Goal: Transaction & Acquisition: Purchase product/service

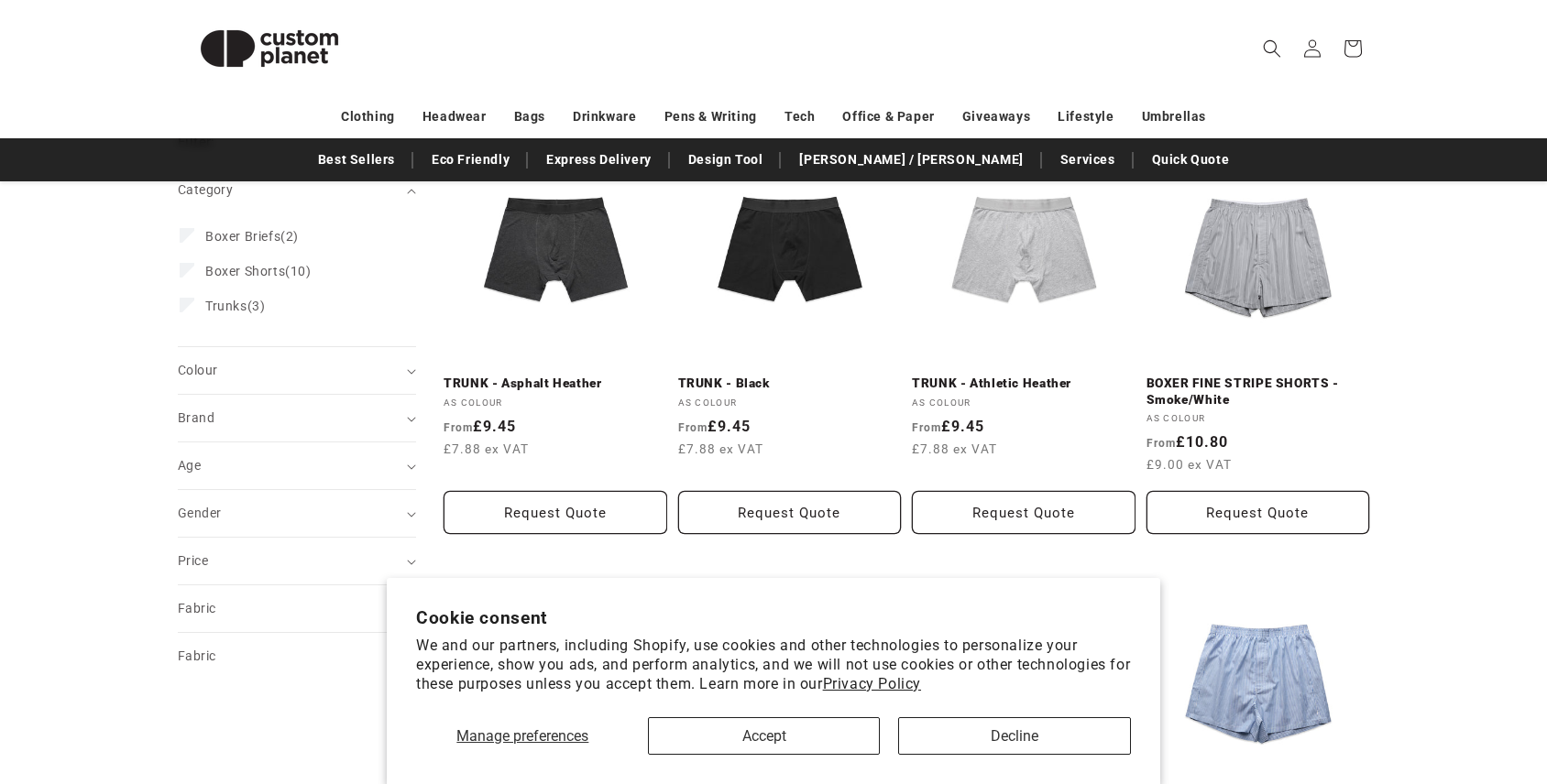
scroll to position [265, 0]
click at [767, 737] on button "Accept" at bounding box center [764, 736] width 232 height 37
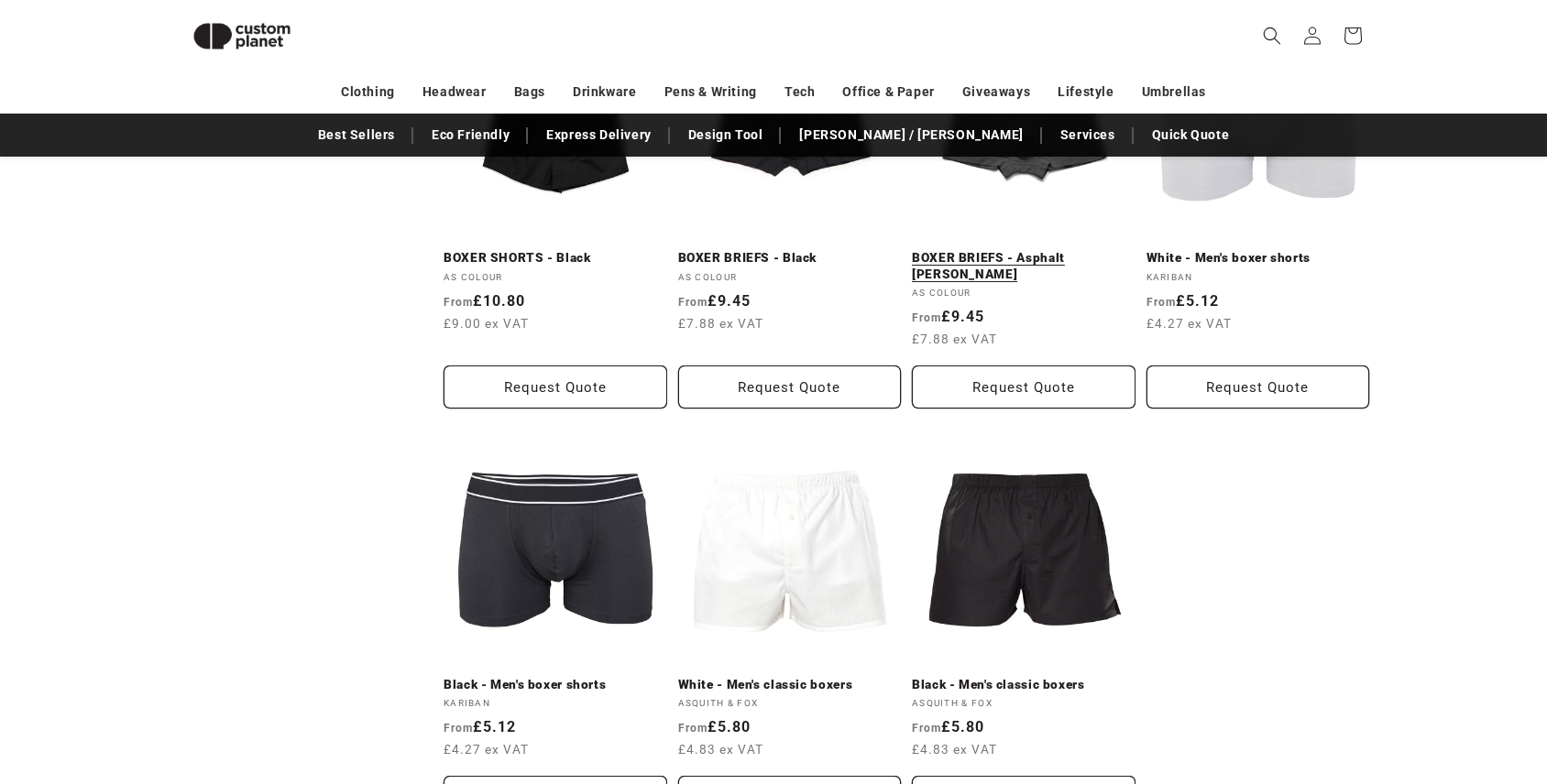
scroll to position [1228, 0]
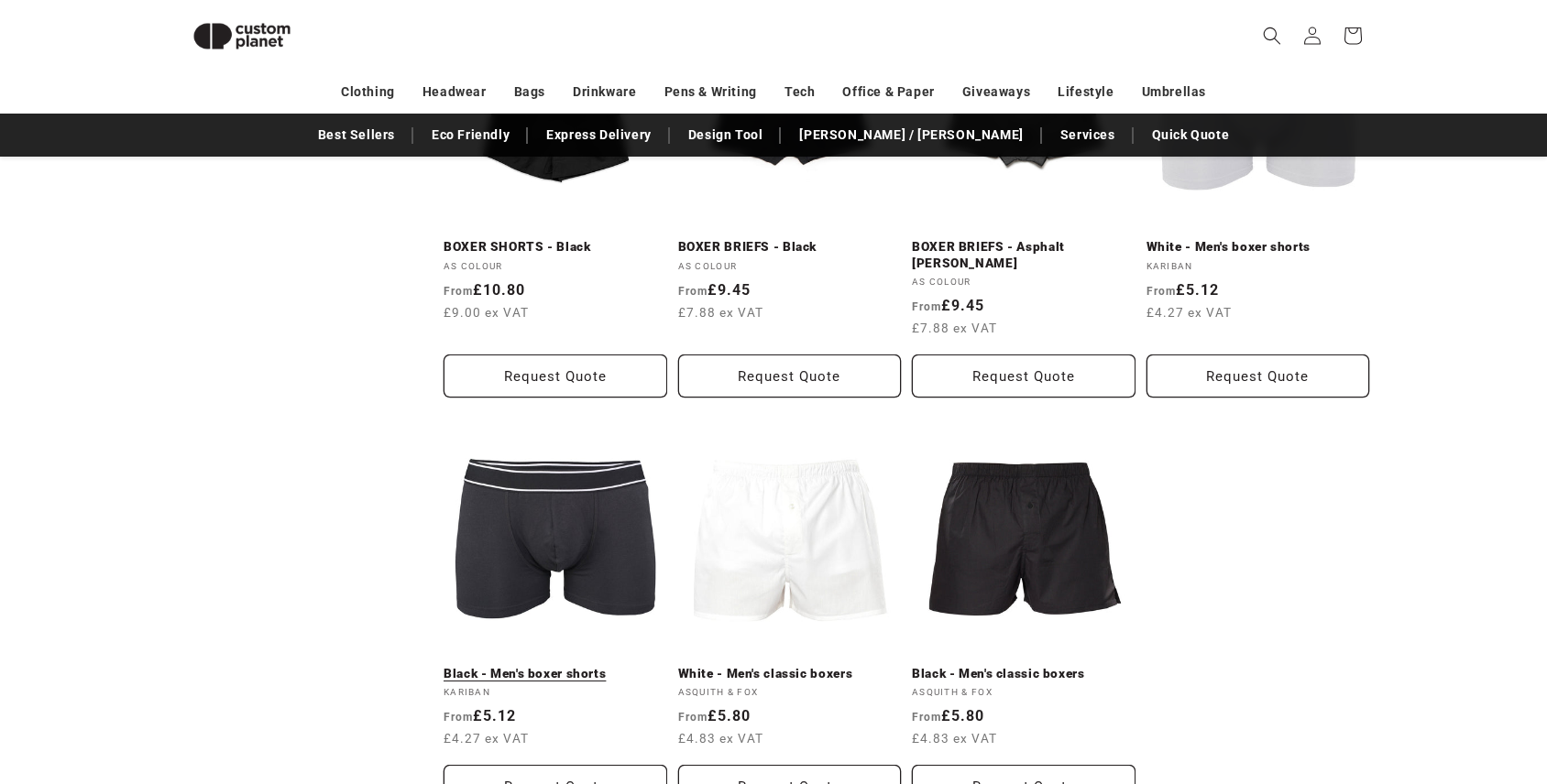
click at [539, 666] on link "Black - Men's boxer shorts" at bounding box center [555, 675] width 223 height 17
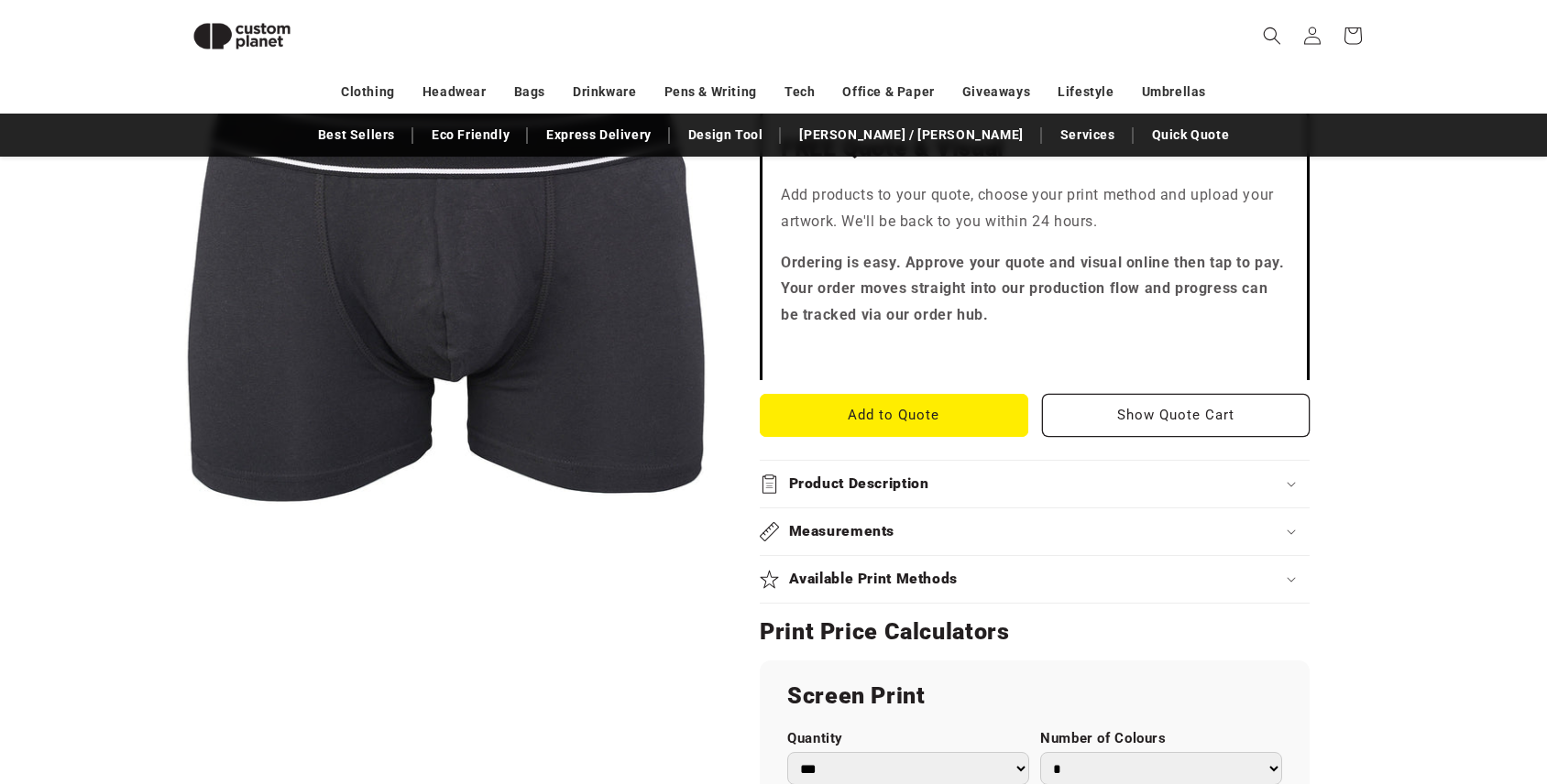
scroll to position [531, 0]
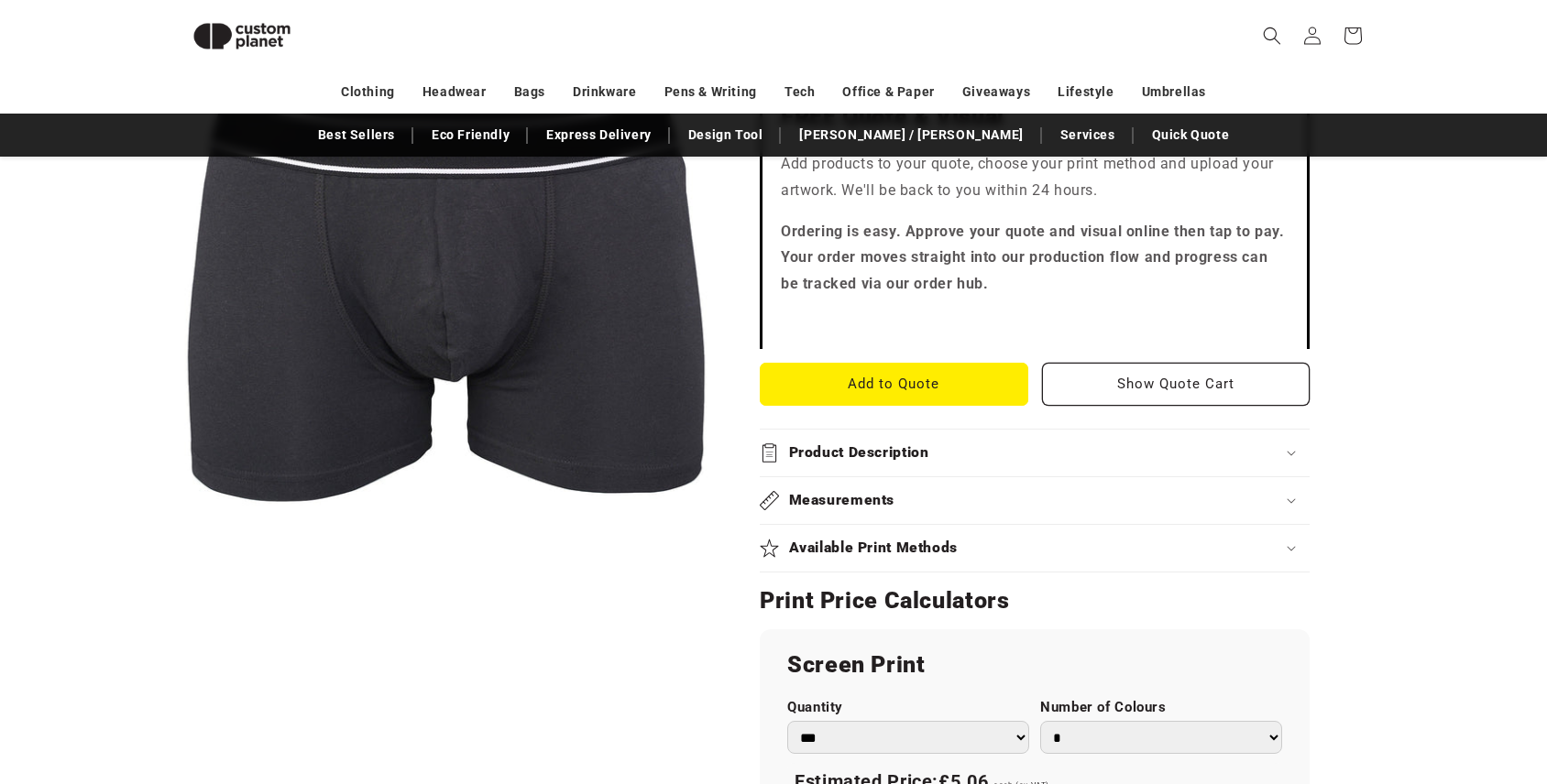
click at [1259, 544] on div "Available Print Methods" at bounding box center [1034, 548] width 550 height 20
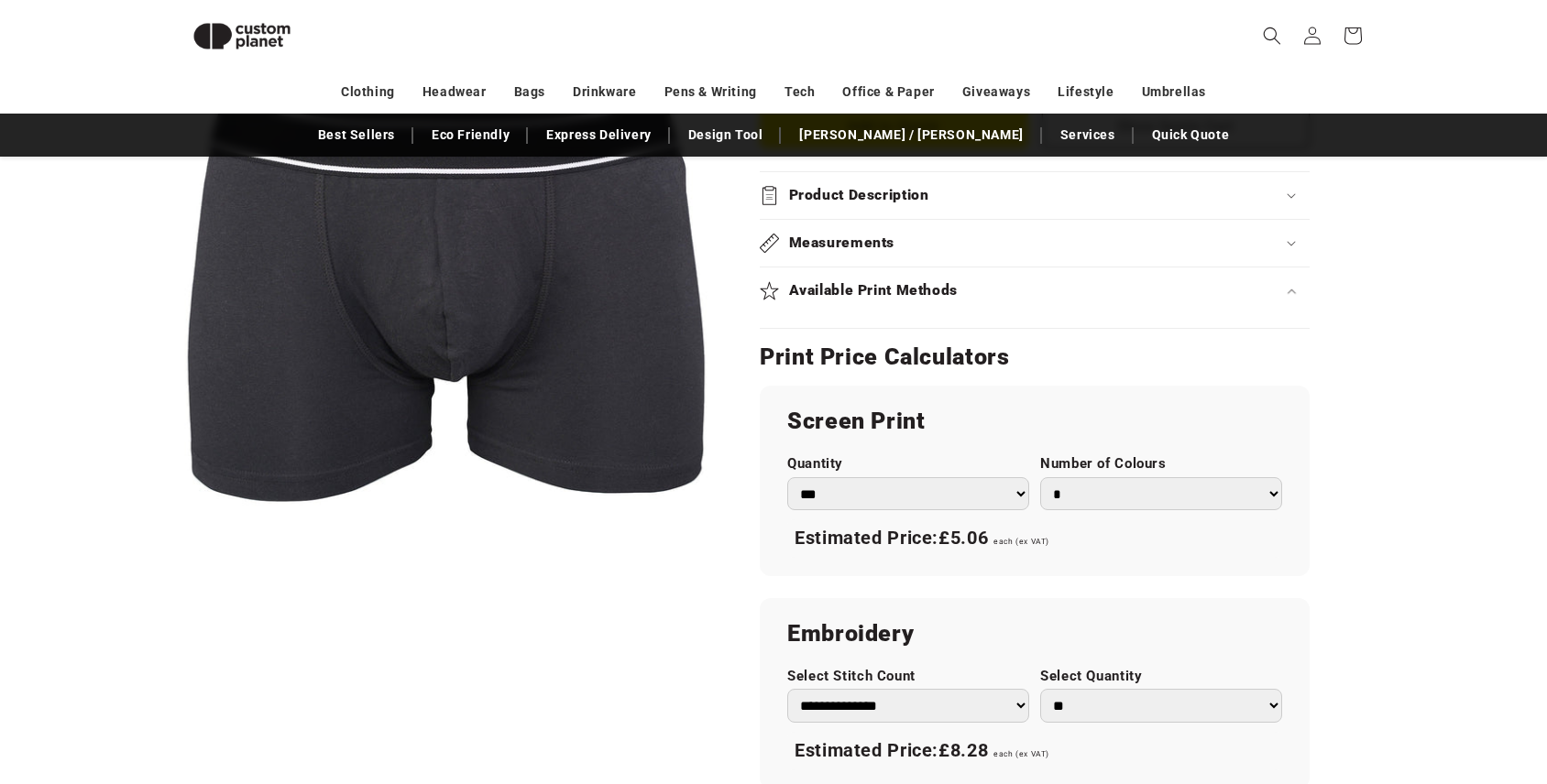
scroll to position [786, 0]
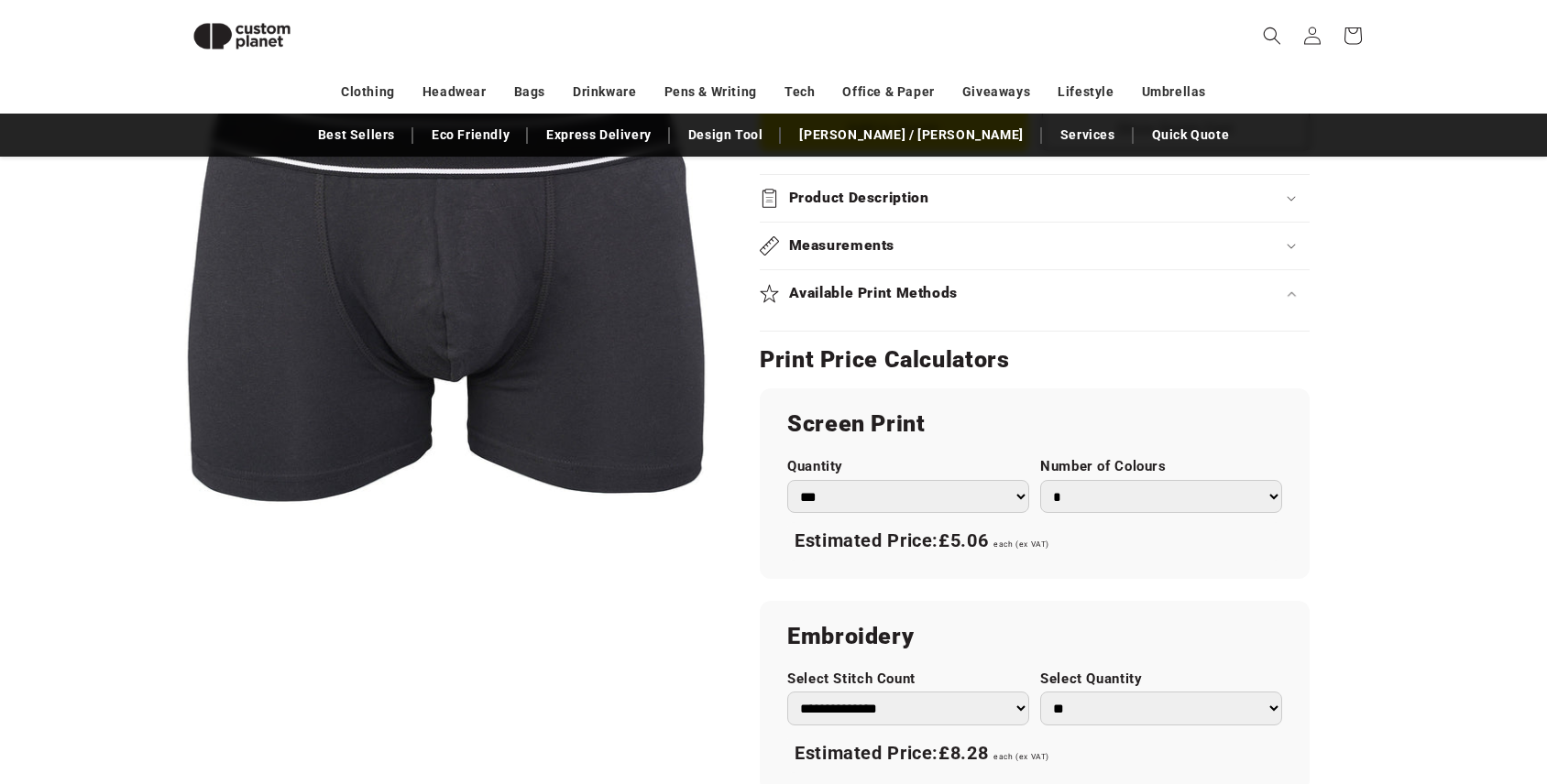
click at [1274, 497] on select "* * * * * * *" at bounding box center [1160, 497] width 242 height 34
click at [1040, 480] on select "* * * * * * *" at bounding box center [1160, 497] width 242 height 34
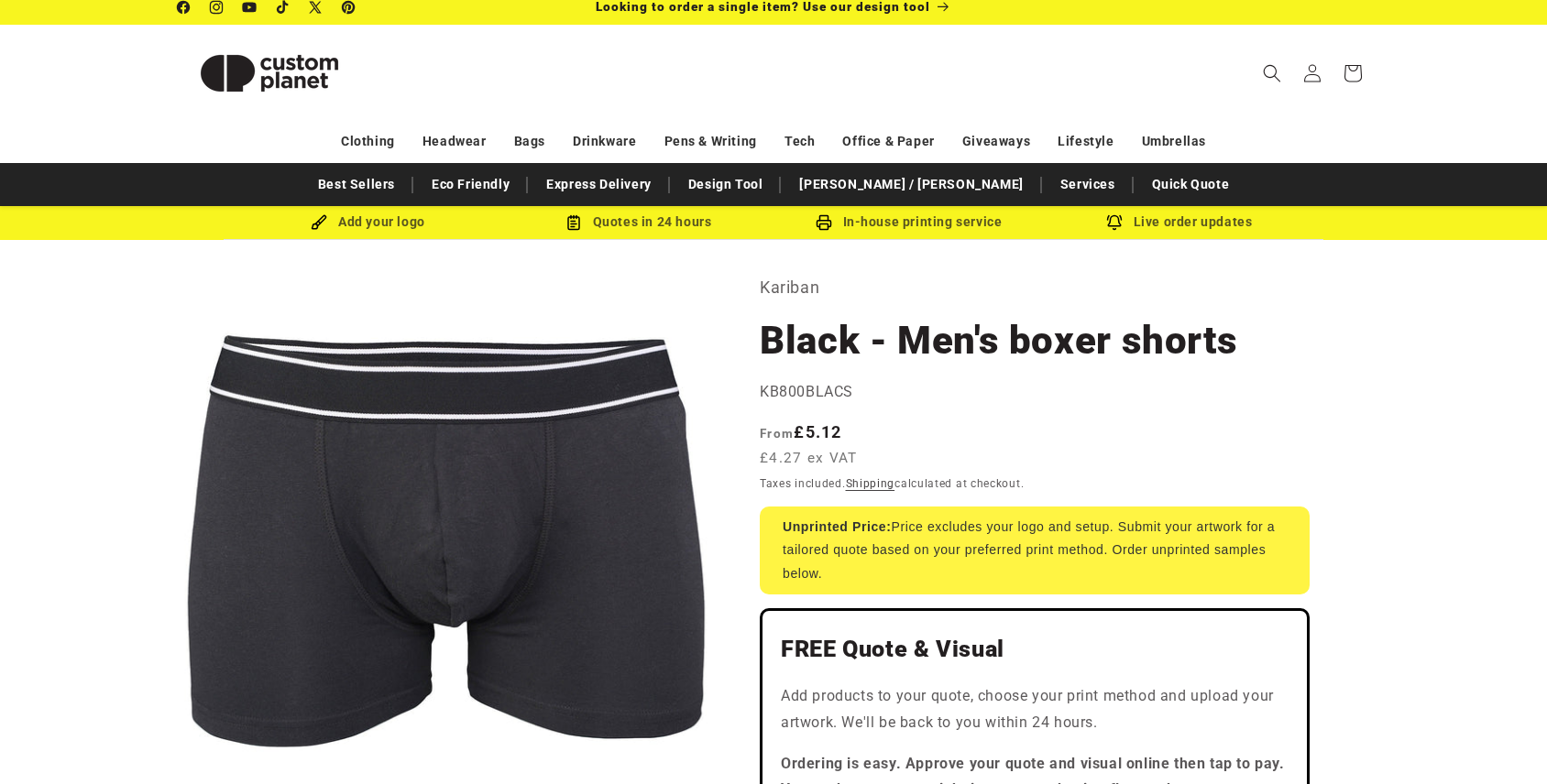
scroll to position [0, 0]
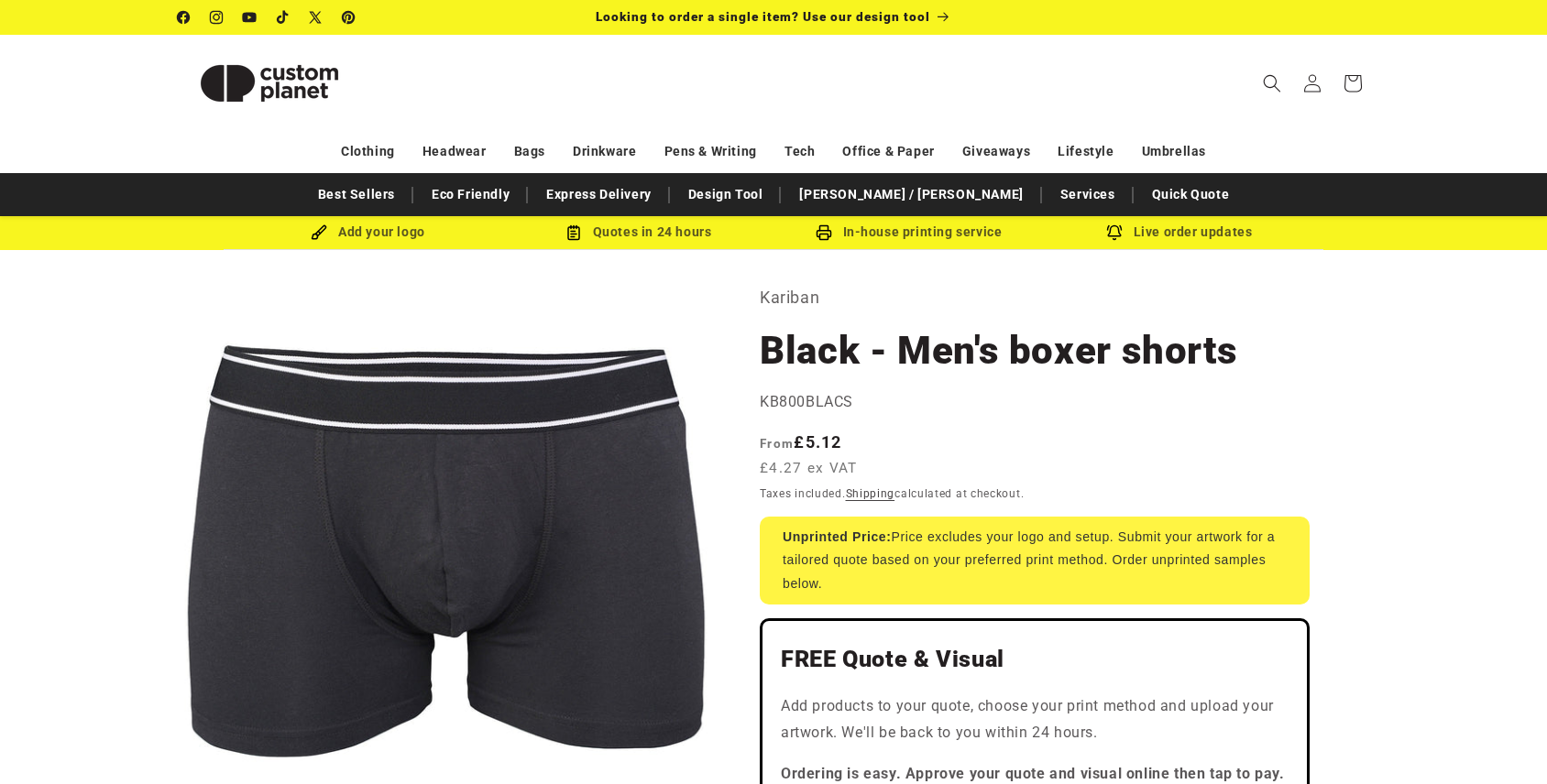
drag, startPoint x: 317, startPoint y: 232, endPoint x: 327, endPoint y: 234, distance: 10.2
click at [317, 232] on img at bounding box center [319, 232] width 17 height 17
click at [368, 236] on div "Add your logo" at bounding box center [368, 232] width 271 height 23
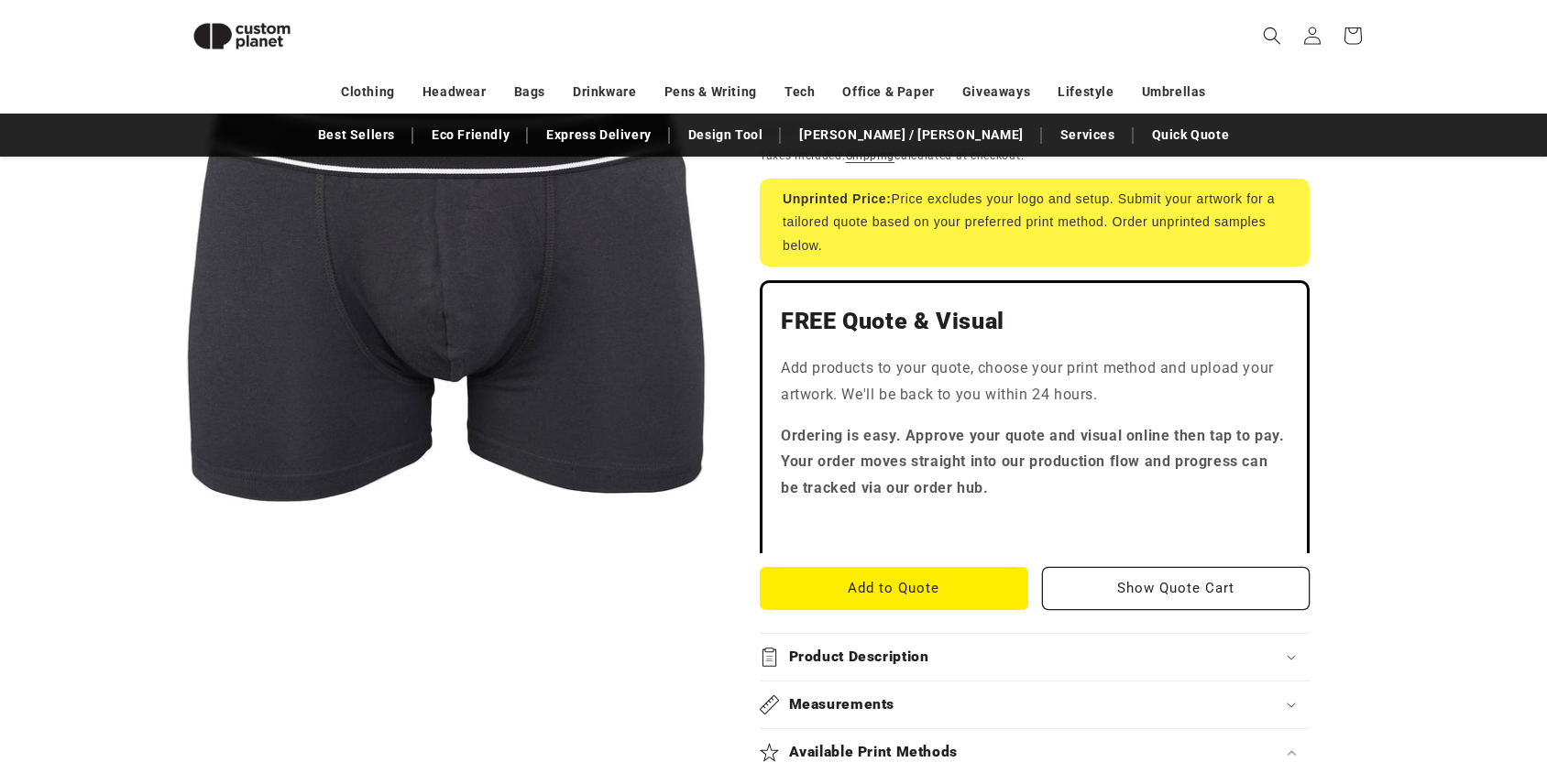
scroll to position [335, 0]
